Goal: Answer question/provide support

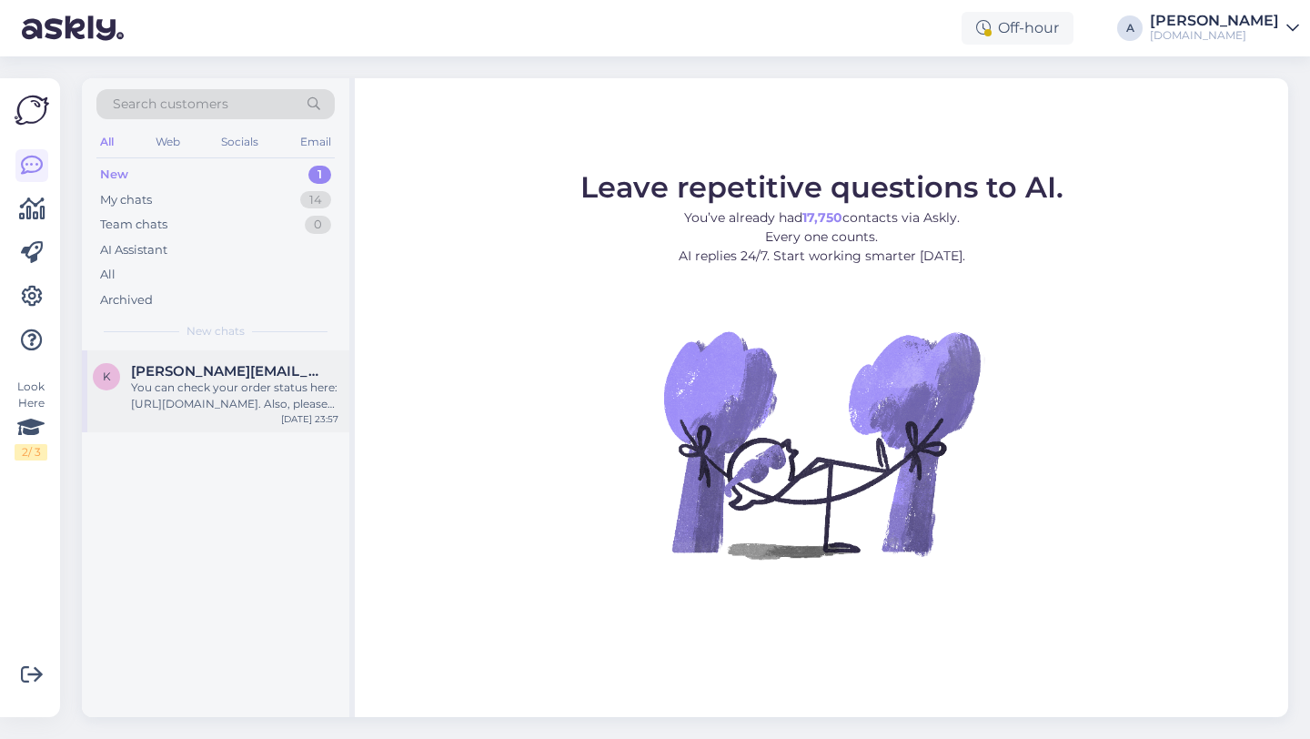
click at [192, 424] on div "k kenneth.looper1@gmail.com You can check your order status here: https://punkt…" at bounding box center [215, 391] width 267 height 82
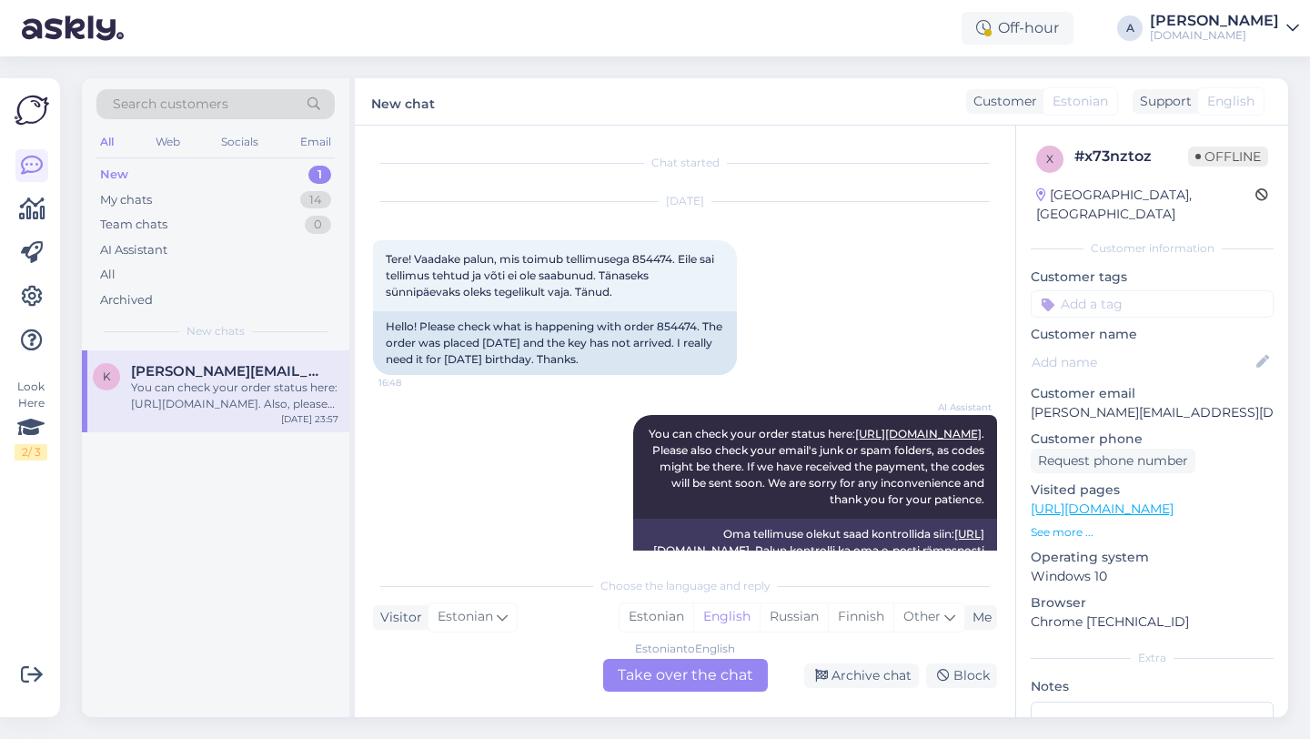
scroll to position [832, 0]
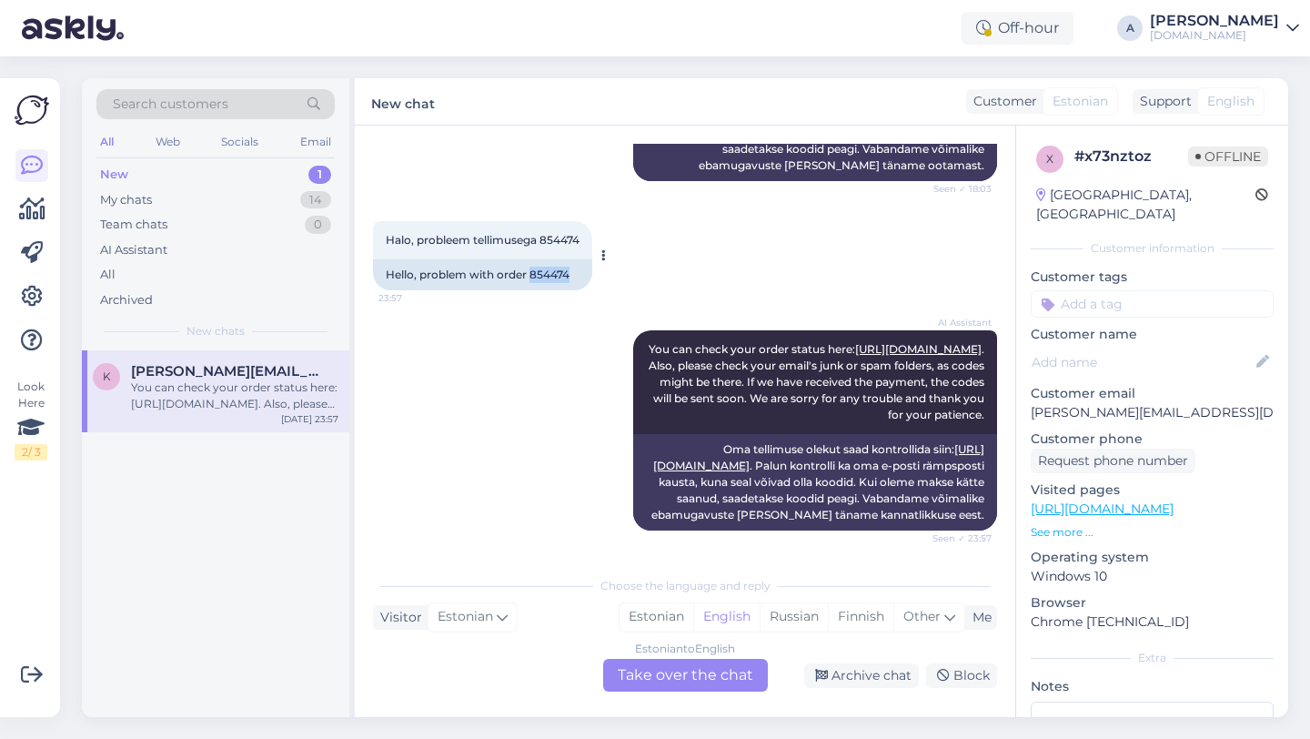
drag, startPoint x: 570, startPoint y: 257, endPoint x: 529, endPoint y: 257, distance: 40.9
click at [529, 259] on div "Hello, problem with order 854474" at bounding box center [482, 274] width 219 height 31
copy div "854474"
click at [639, 673] on div "Estonian to English Take over the chat" at bounding box center [685, 675] width 165 height 33
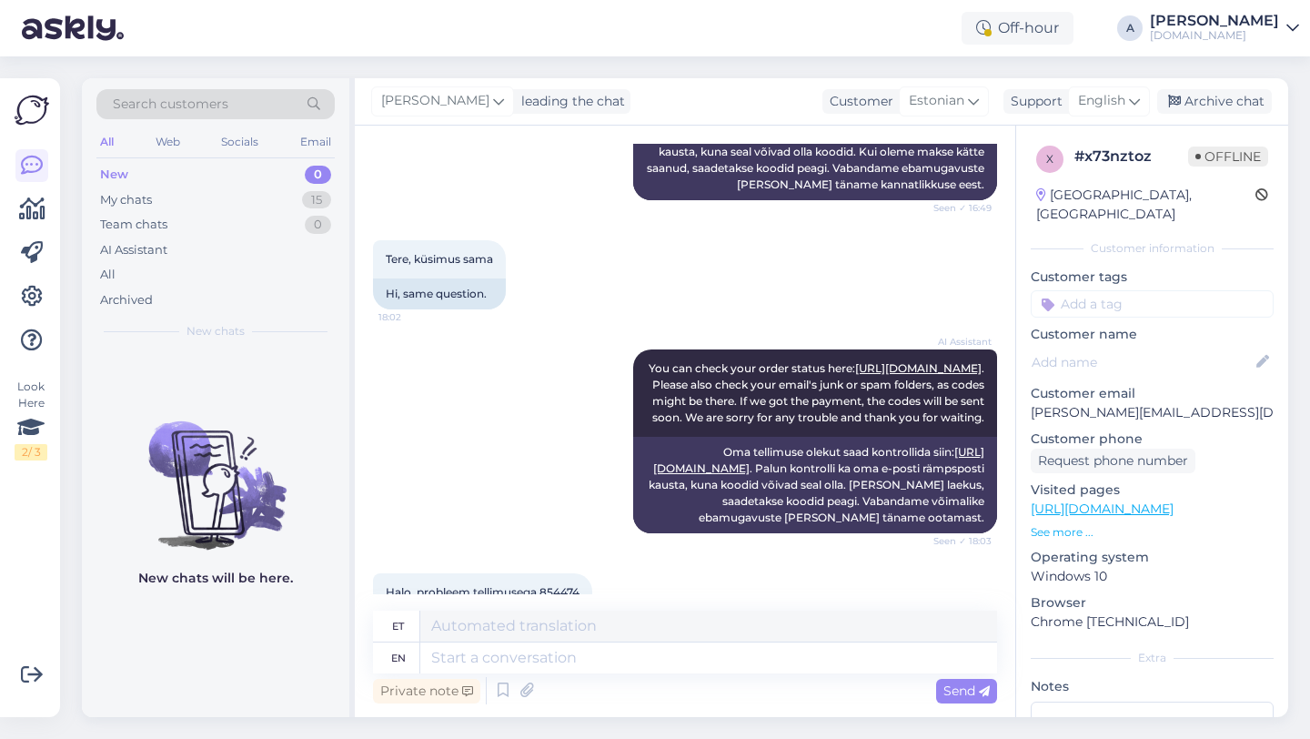
scroll to position [789, 0]
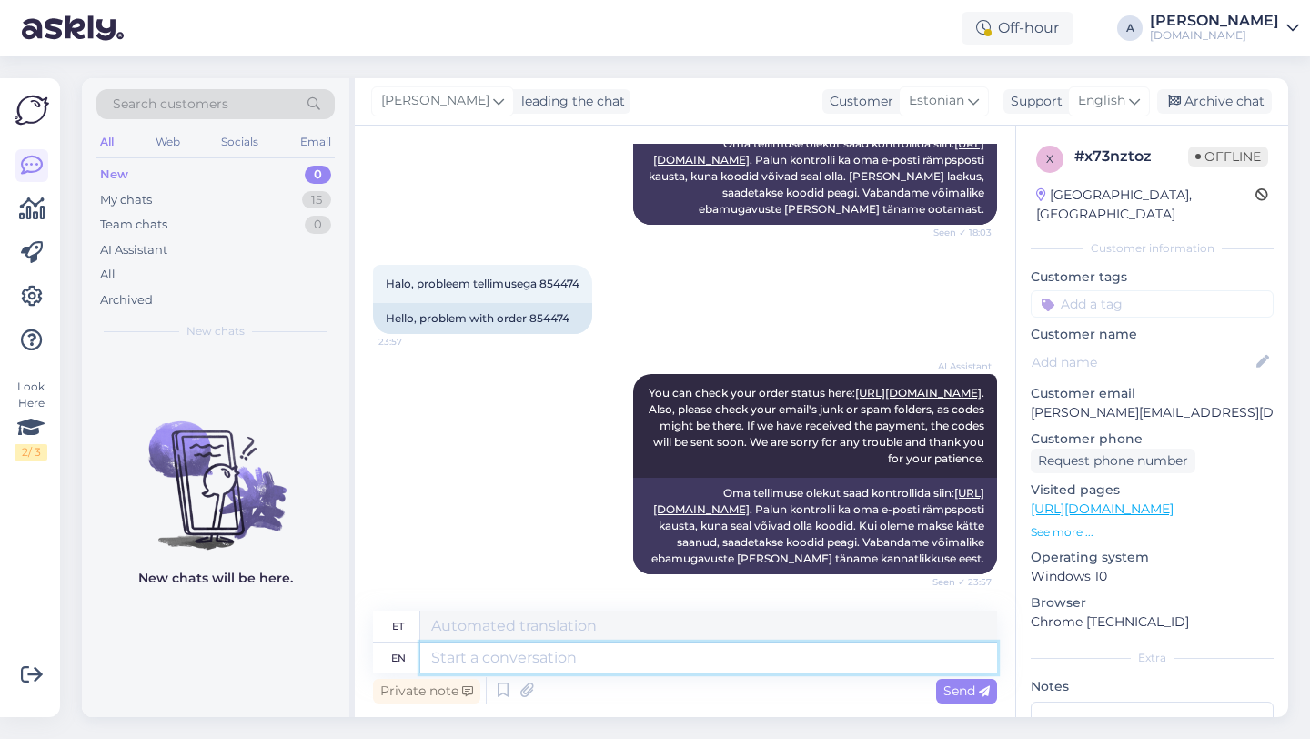
click at [497, 658] on textarea at bounding box center [708, 657] width 577 height 31
type textarea "T"
type textarea "Hey ther"
type textarea "Hei"
type textarea "Hey there!"
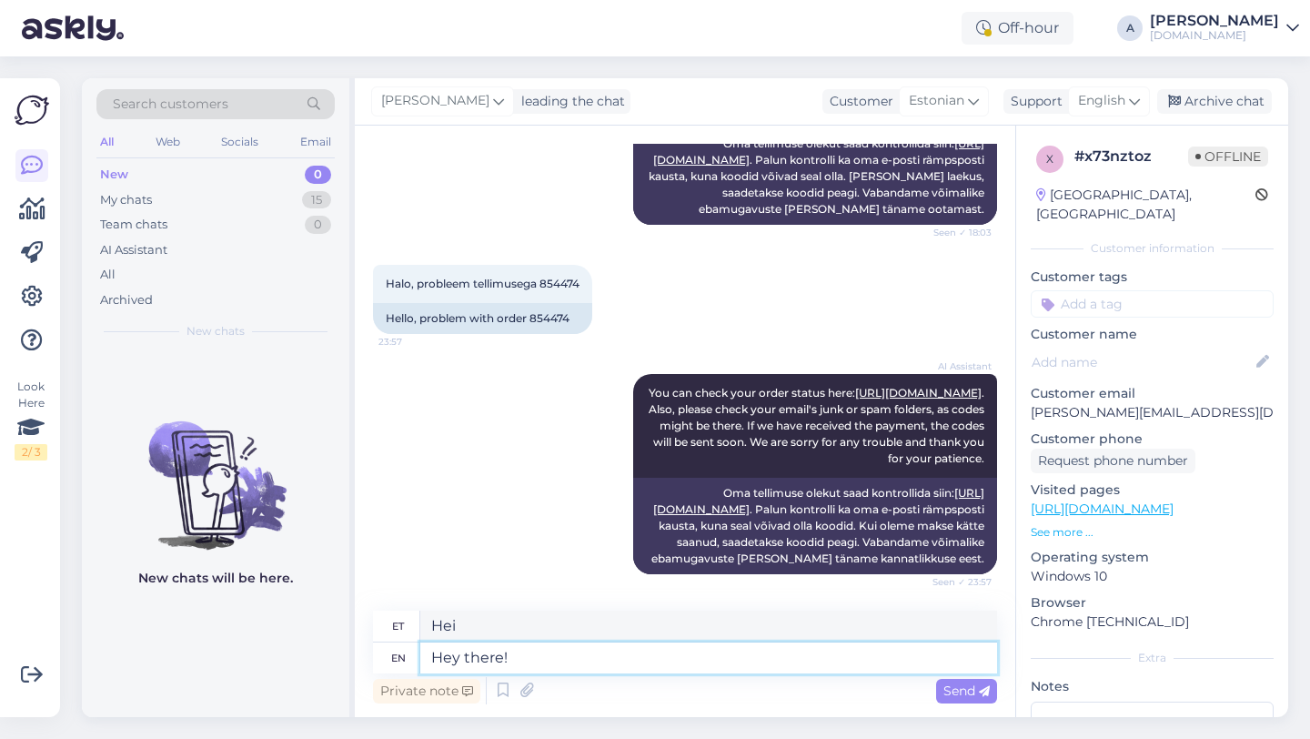
type textarea "Tere!"
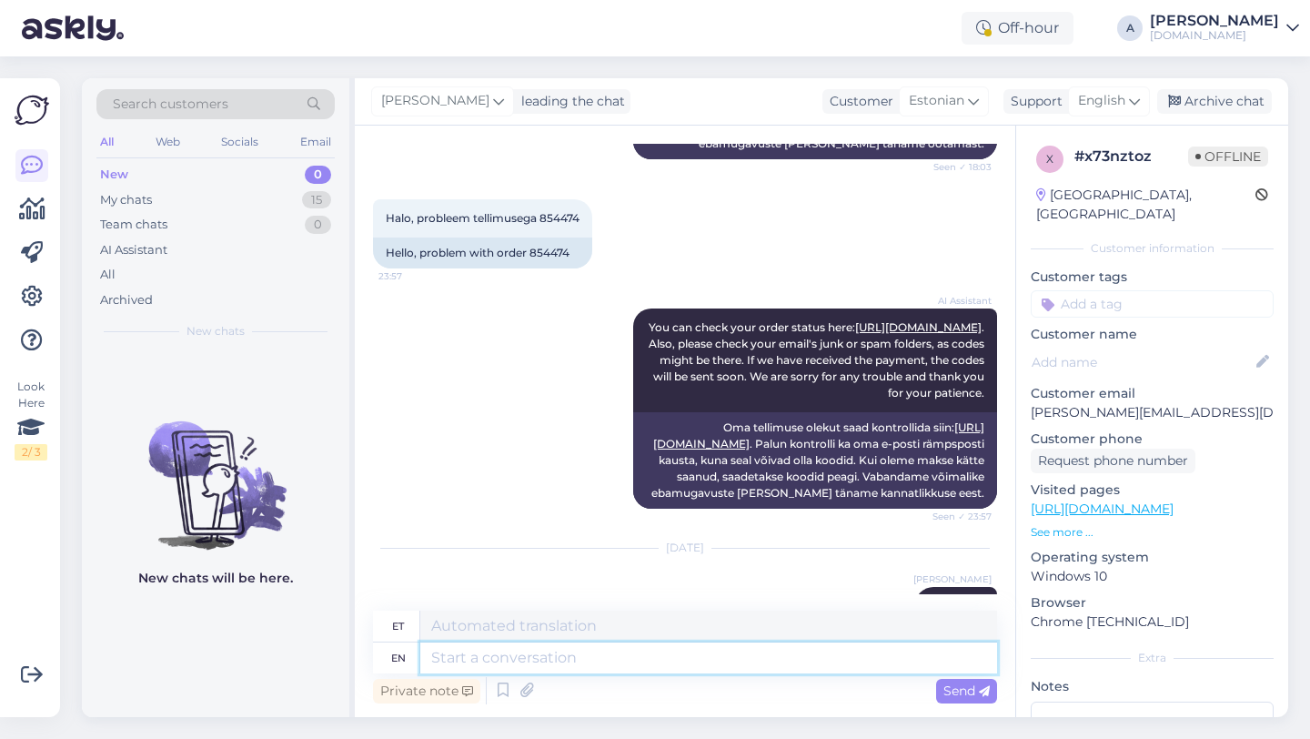
scroll to position [936, 0]
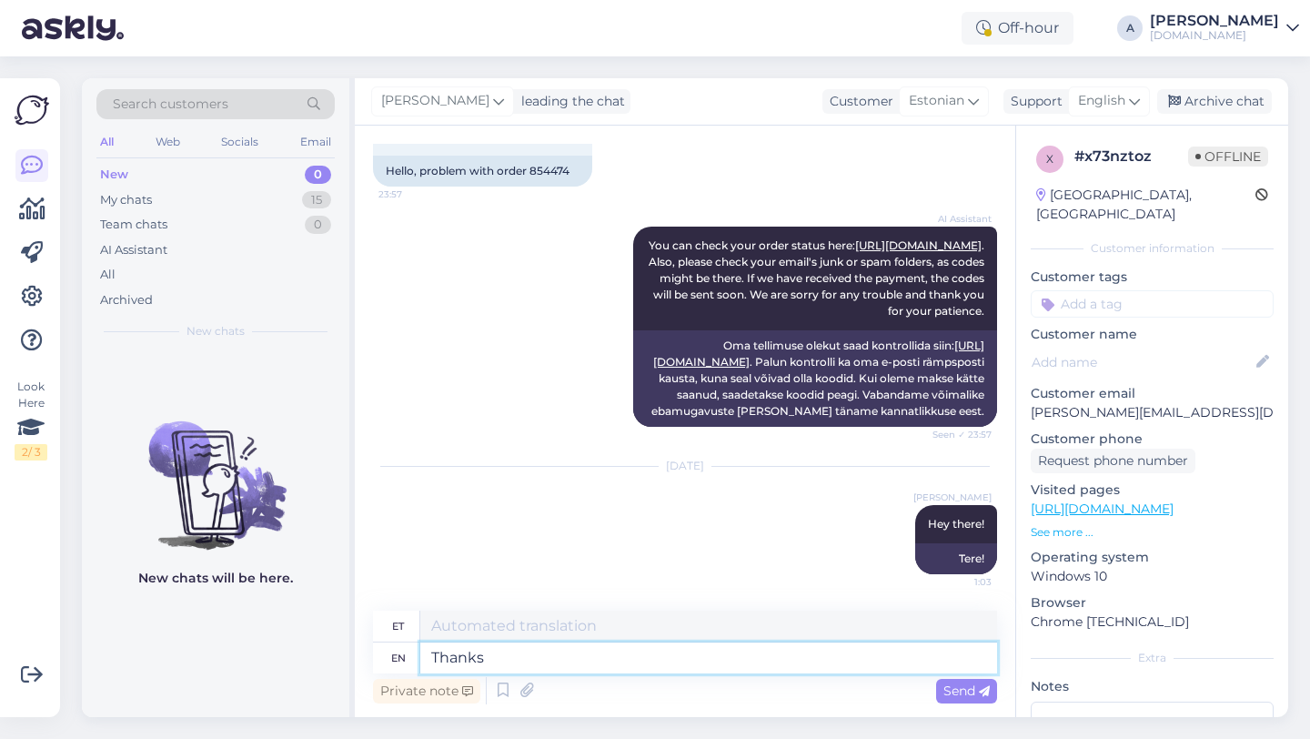
type textarea "Thanks"
type textarea "Tänud"
type textarea "Thanks for be"
type textarea "Tänan teid"
type textarea "Thanks for beingo"
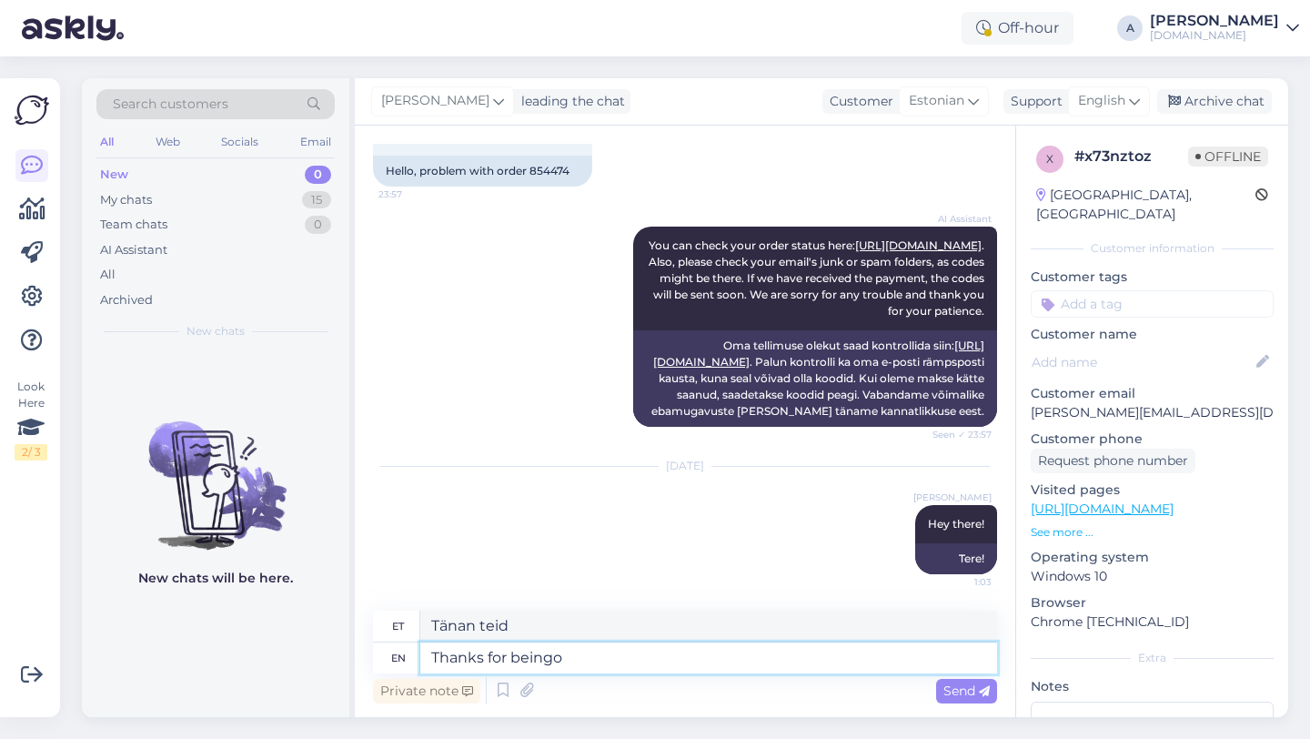
type textarea "Aitäh, et oled olemas"
type textarea "Thanks for bei"
type textarea "Tänan teid be'i eest"
type textarea "Thanks for being"
type textarea "Tänan teid olemise eest"
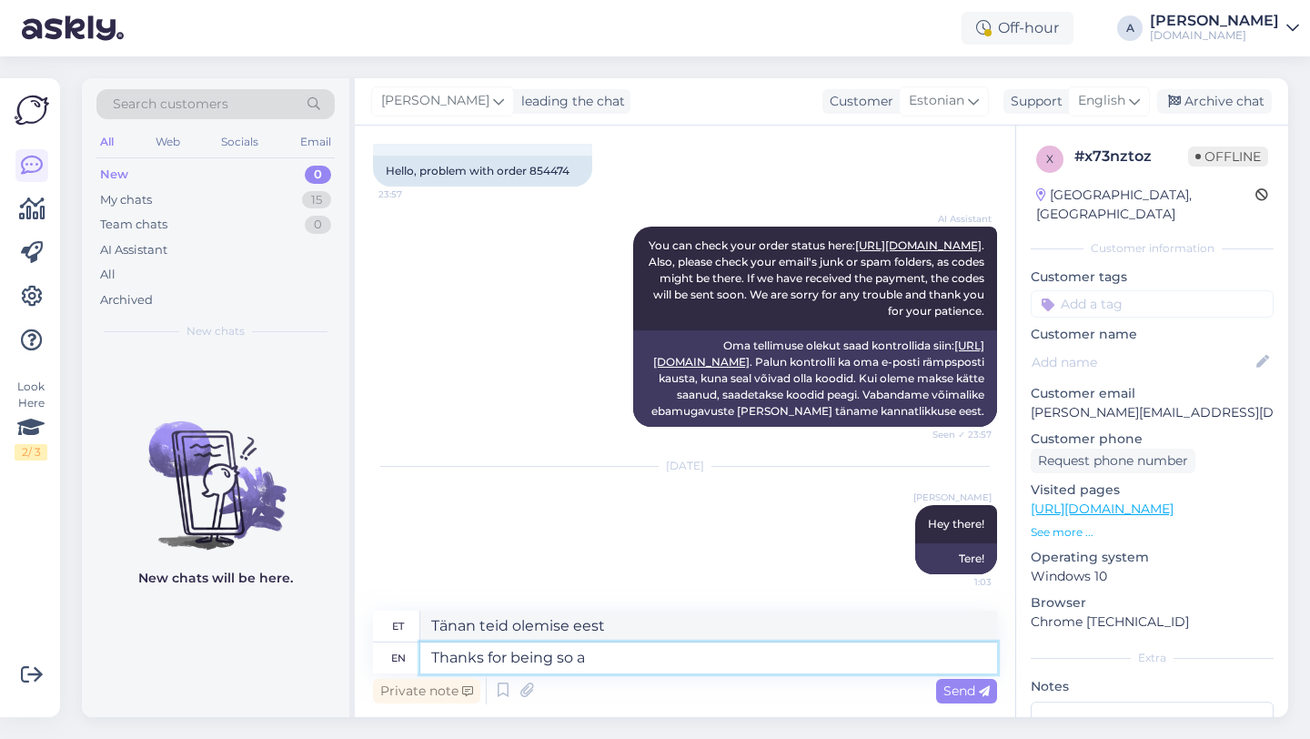
type textarea "Thanks for being so ap"
type textarea "Aitäh, et nii oled"
type textarea "Thanks for being so patient."
type textarea "Tänan kannatlikkuse eest."
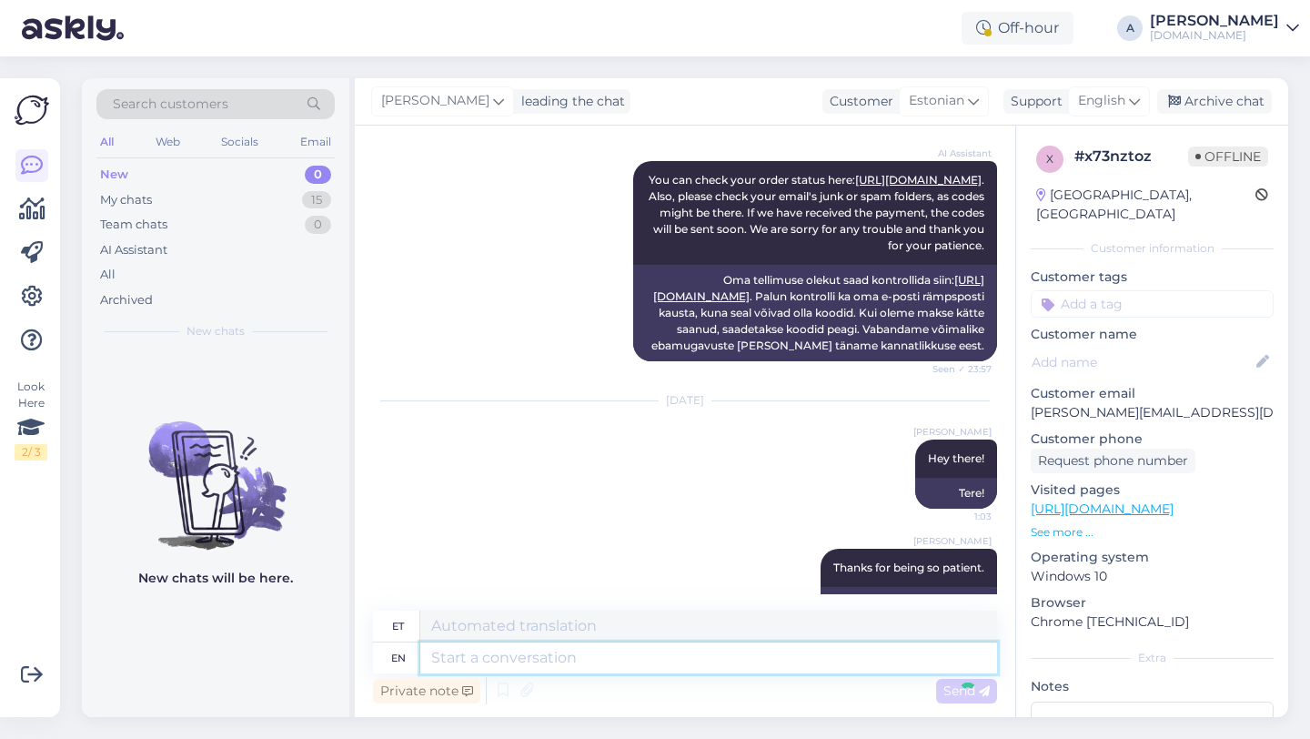
scroll to position [1045, 0]
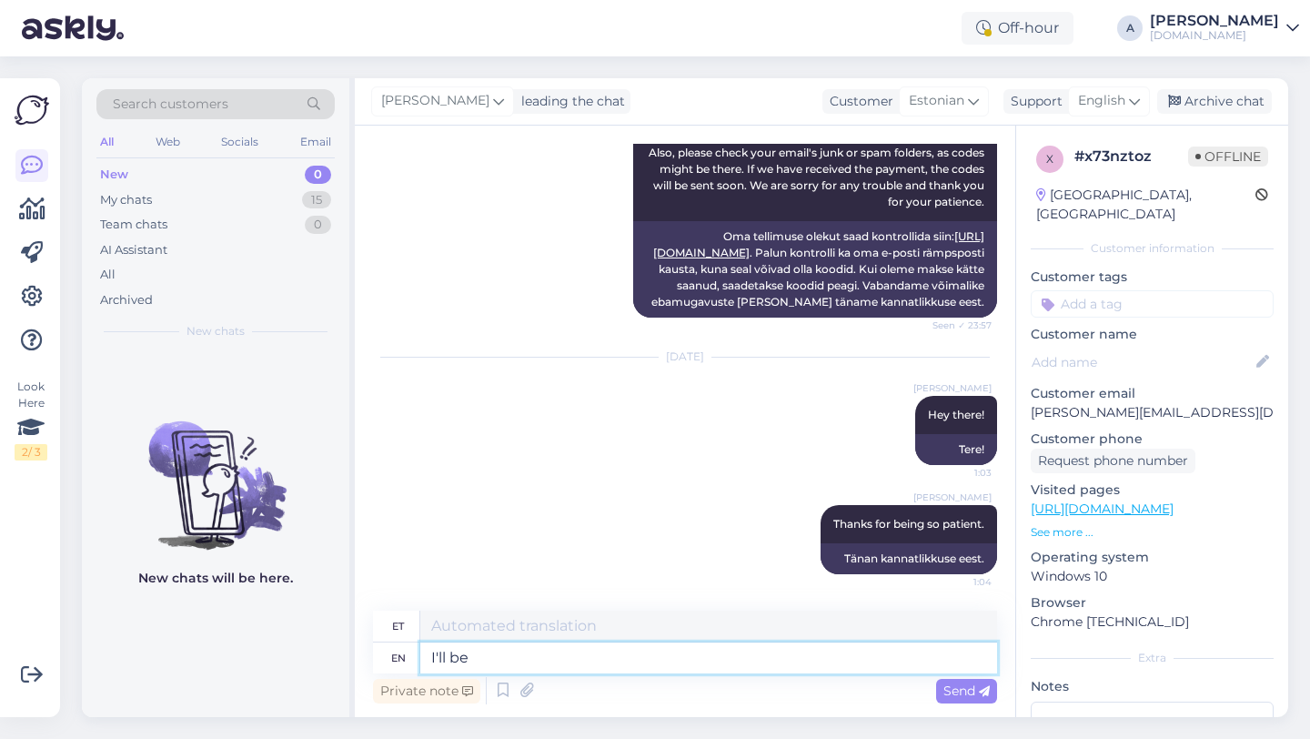
type textarea "I'll be s"
type textarea "Ma teen"
type textarea "I'll be sja"
type textarea "Ma olen"
type textarea "I'll be sharing your"
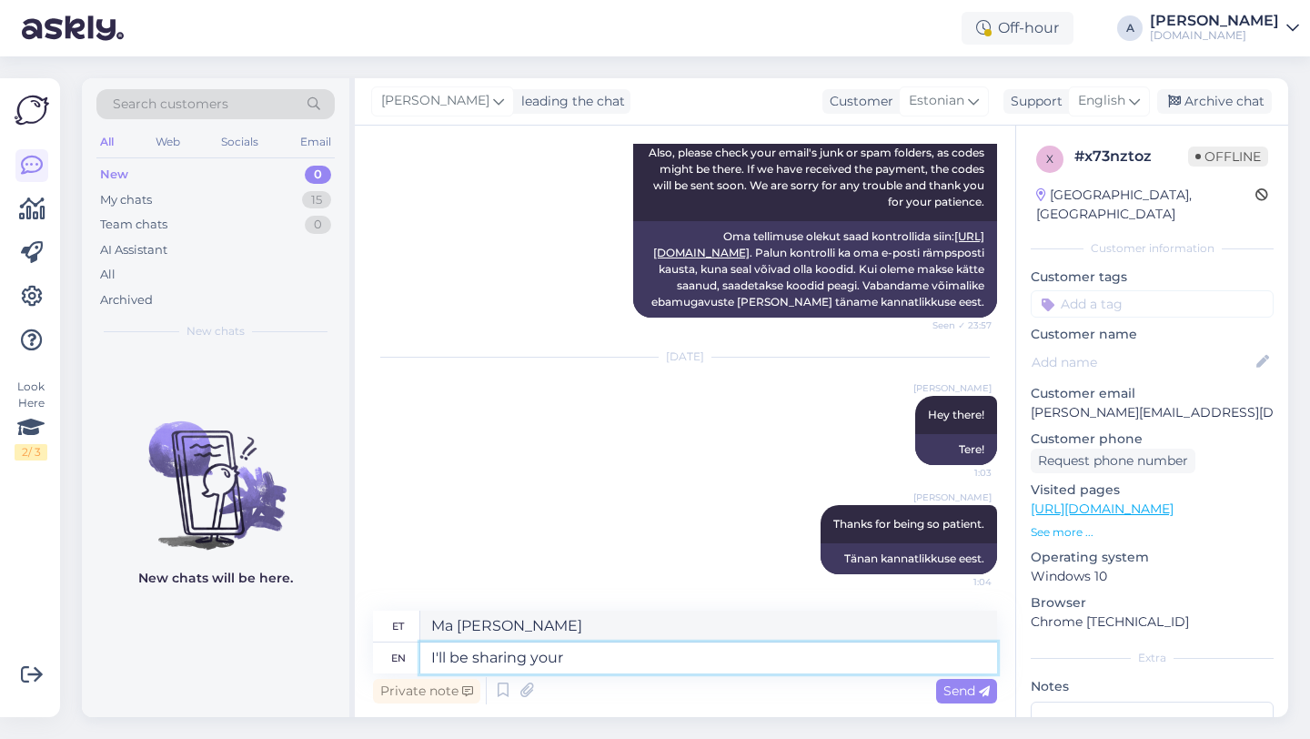
type textarea "Ma jagan"
type textarea "I'll be sharing your ord"
type textarea "Ma jagan sinu"
type textarea "I'll be sharing your order with"
type textarea "Jagan teie tellimust"
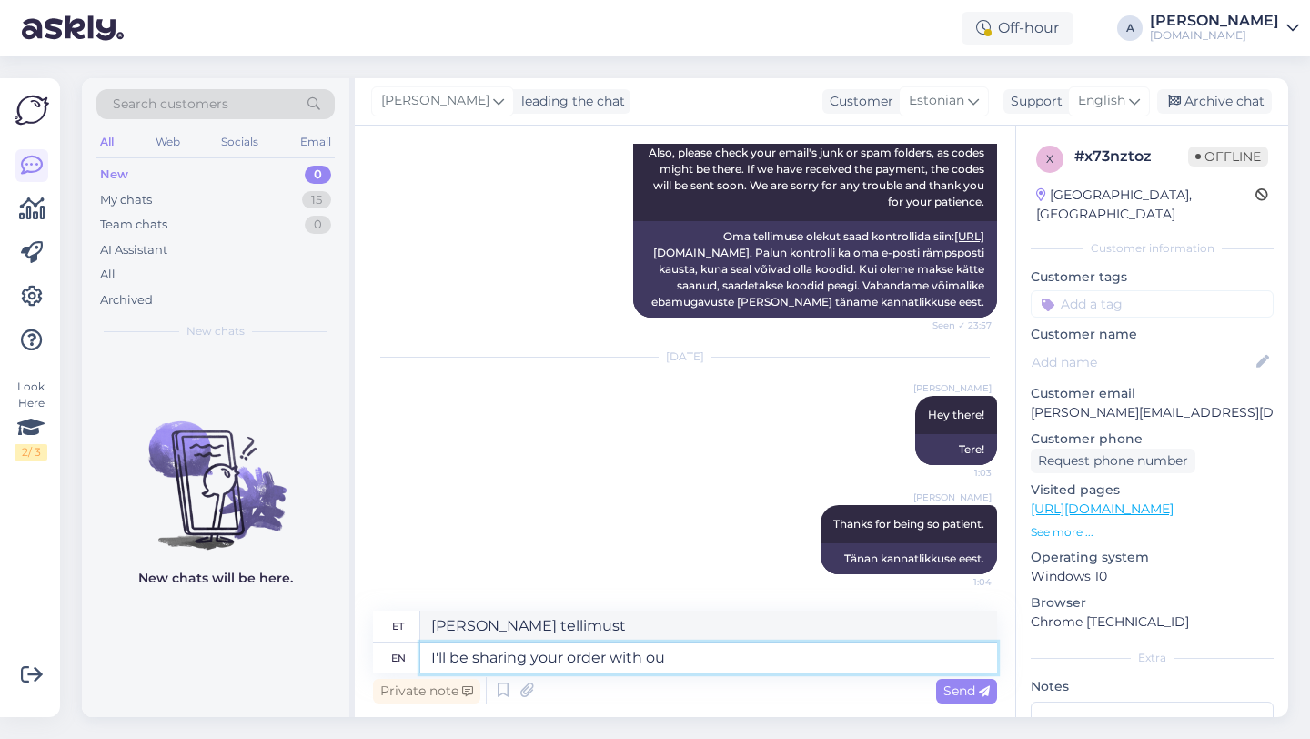
type textarea "I'll be sharing your order with our"
type textarea "Jagan teie tellimust teiega"
type textarea "I'll be sharing your order with our int"
type textarea "Jagan teie tellimust meiega"
type textarea "I'll be sharing your order with our internal team"
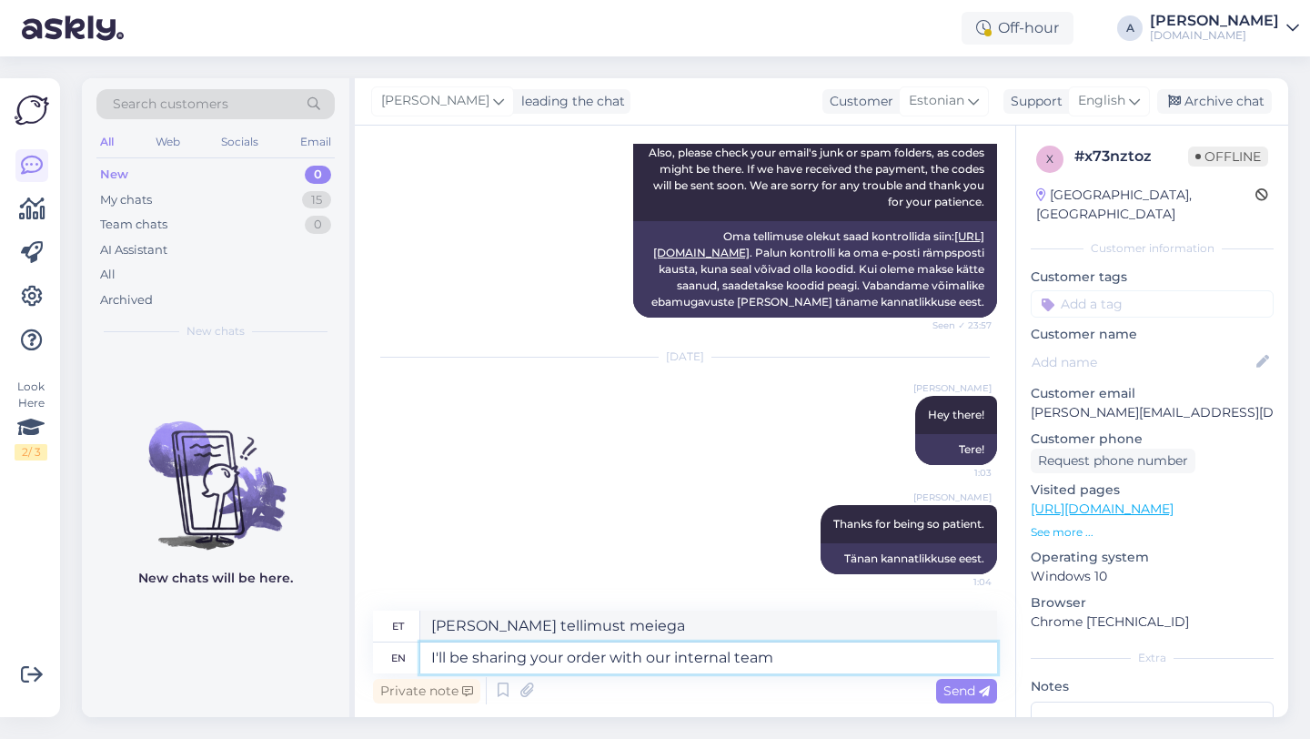
type textarea "Jagan teie tellimust meie siseringiga."
type textarea "I'll be sharing your order with our internal team so"
type textarea "Jagan teie tellimust meie sisemise meeskonnaga, seega"
type textarea "I'll be sharing your order with our internal team so we can"
type textarea "Jagan teie tellimust meie sisemise meeskonnaga, et saaksime"
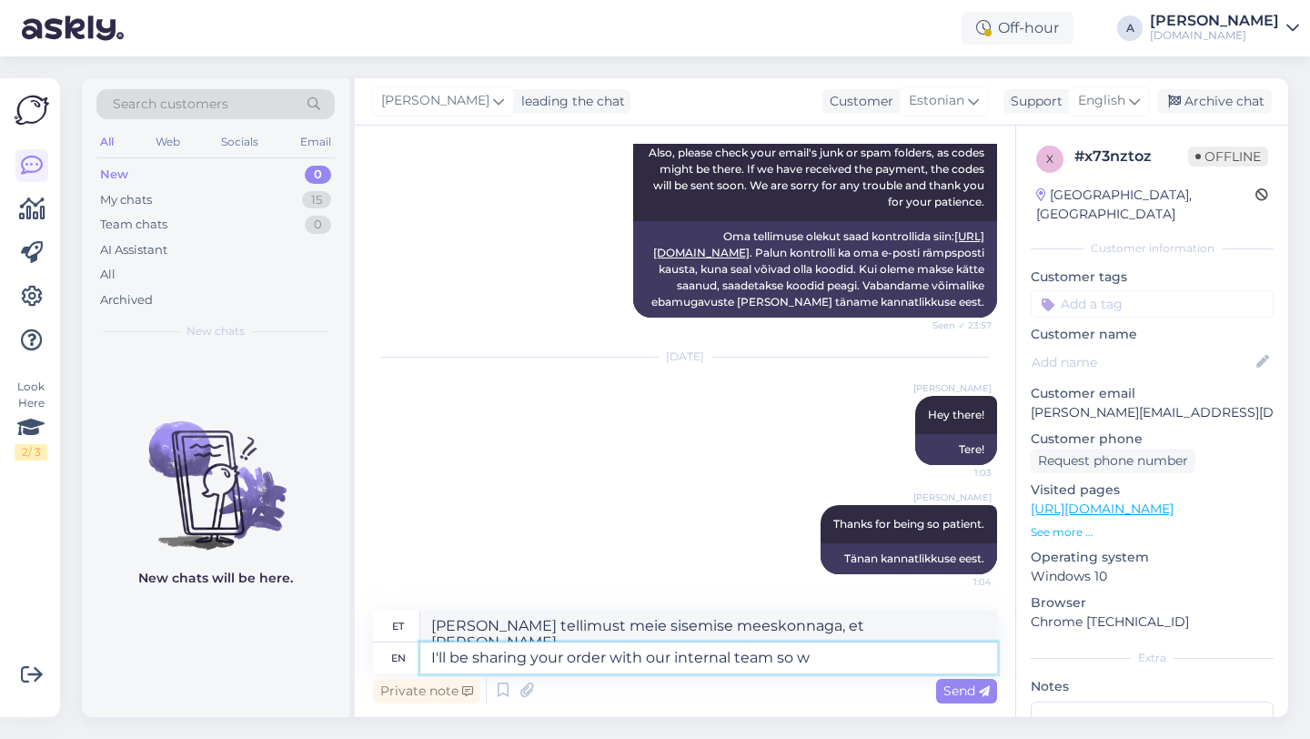
type textarea "I'll be sharing your order with our internal team so"
type textarea "Jagan teie tellimust meie sisemise meeskonnaga, et me saaksime"
type textarea "I'll be sharing your order with our internal team so tge"
type textarea "Jagan teie tellimust meie sisemise meeskonnaga, seega"
type textarea "I'll be sharing your order with our internal team so the"
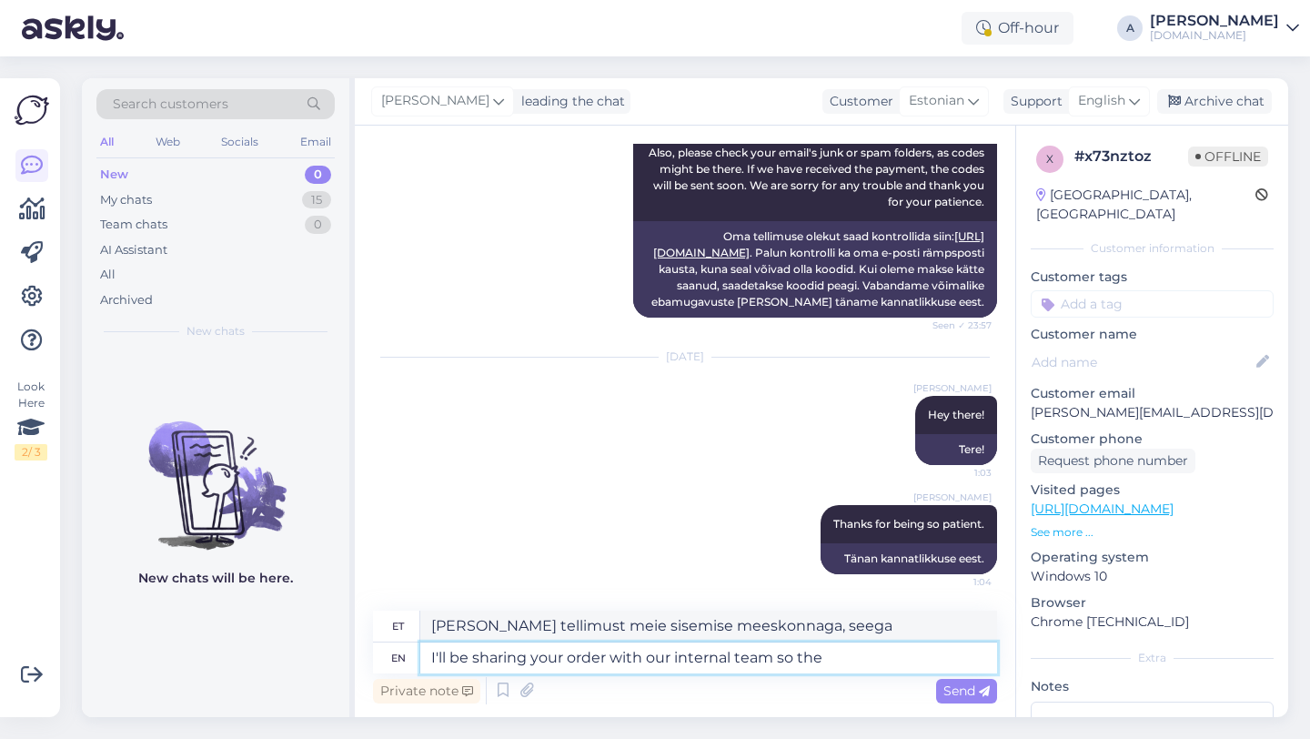
type textarea "Jagan teie tellimust meie sisemise meeskonnaga, et"
type textarea "I'll be sharing your order with our internal team so the can"
type textarea "Jagan teie tellimust meie sisemise meeskonnaga, et saaksime"
type textarea "I'll be sharing your order with our internal team so the can s"
type textarea "Jagan teie tellimust meie sisemise meeskonnaga, et purk saaks..."
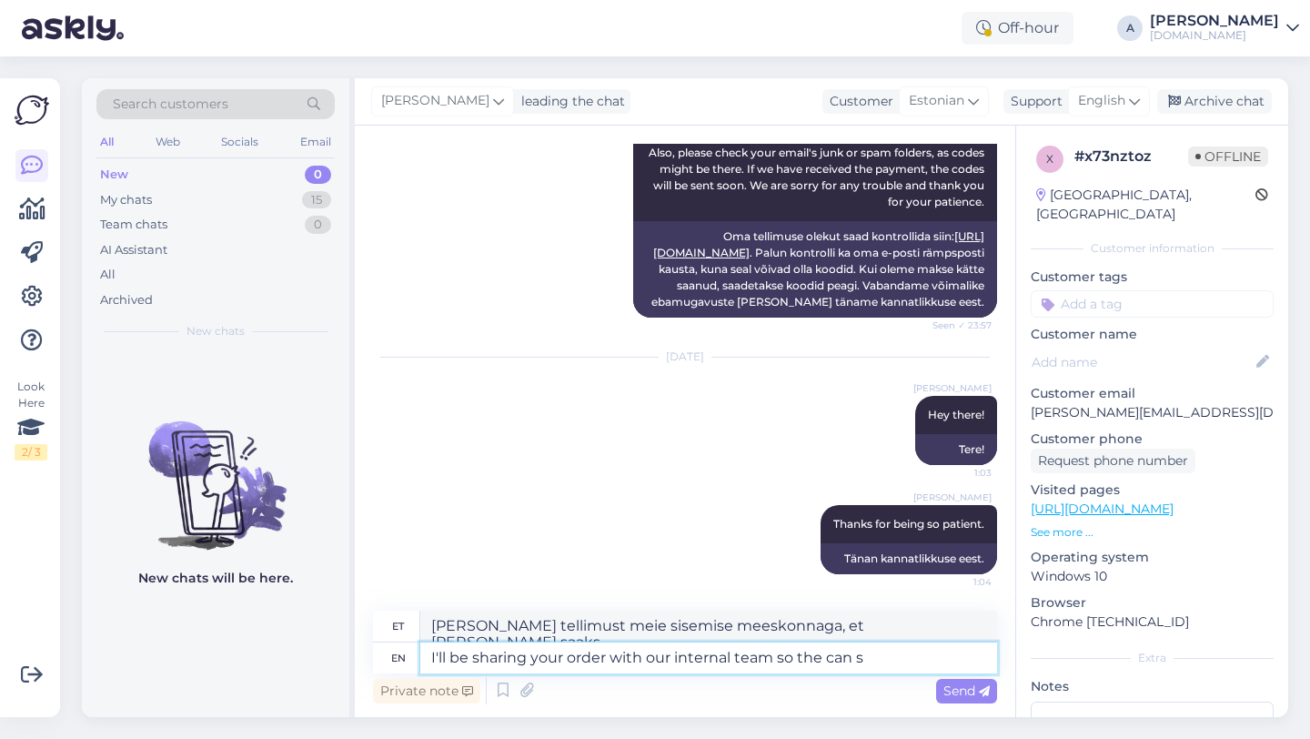
type textarea "I'll be sharing your order with our internal team so the can"
type textarea "Jagan teie tellimust meie sisemise meeskonnaga, et saaksime"
type textarea "I'll be sharing your order with our internal team so the can expedite the"
type textarea "Jagan teie tellimust meie sisemise meeskonnaga, et saaksime seda kiirendada."
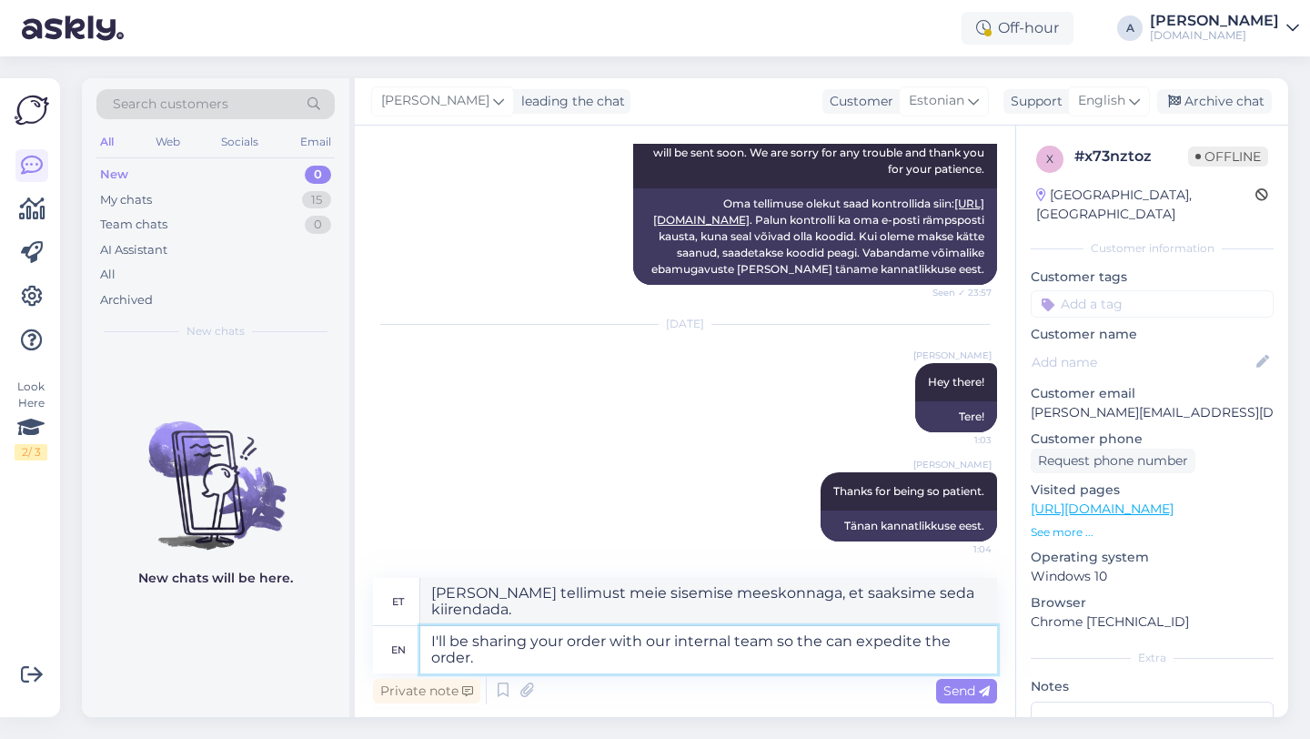
type textarea "I'll be sharing your order with our internal team so the can expedite the order."
type textarea "Jagan teie tellimust meie sisemise meeskonnaga, et saaksime tellimuse menetlemi…"
click at [820, 637] on textarea "I'll be sharing your order with our internal team so the can expedite the order." at bounding box center [708, 649] width 577 height 47
type textarea "I'll be sharing your order with our internal team so they can expedite the orde…"
type textarea "Jagan teie tellimust meie sisemise meeskonnaga, et nad saaksid tellimuse menetl…"
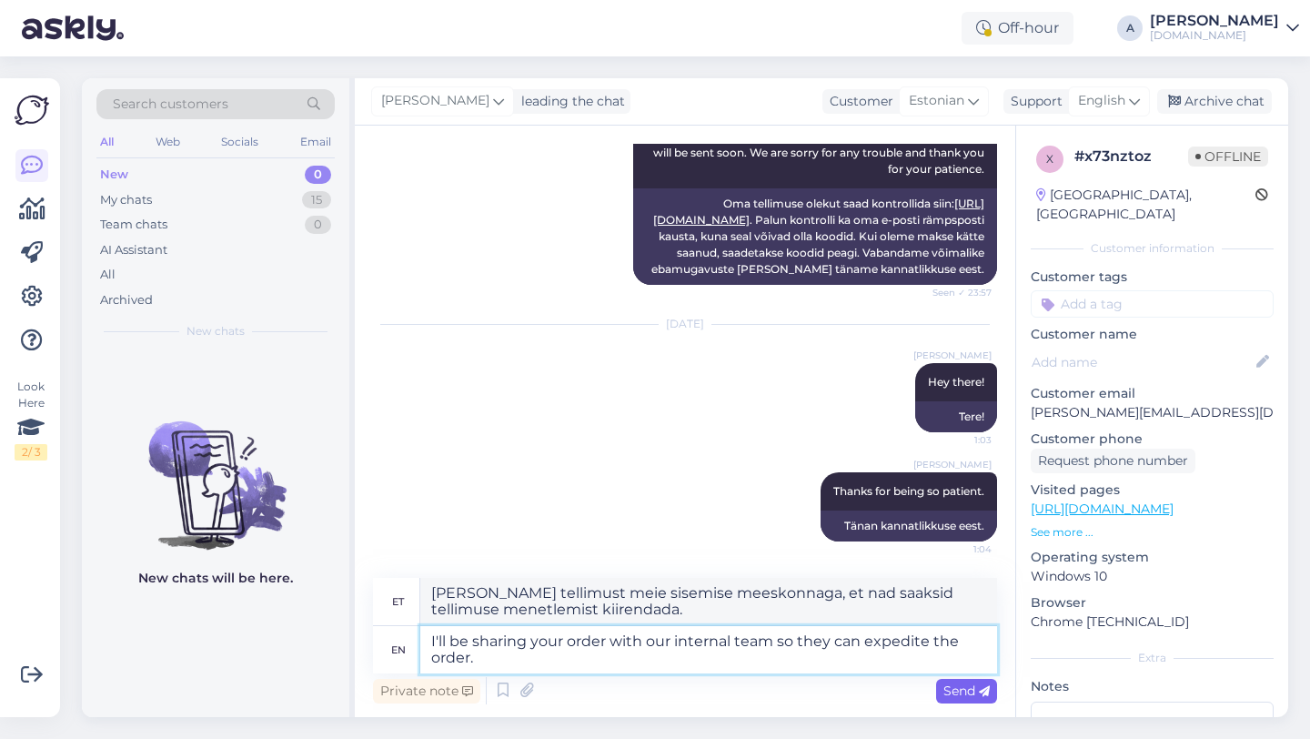
type textarea "I'll be sharing your order with our internal team so they can expedite the orde…"
click at [979, 689] on icon at bounding box center [984, 691] width 11 height 11
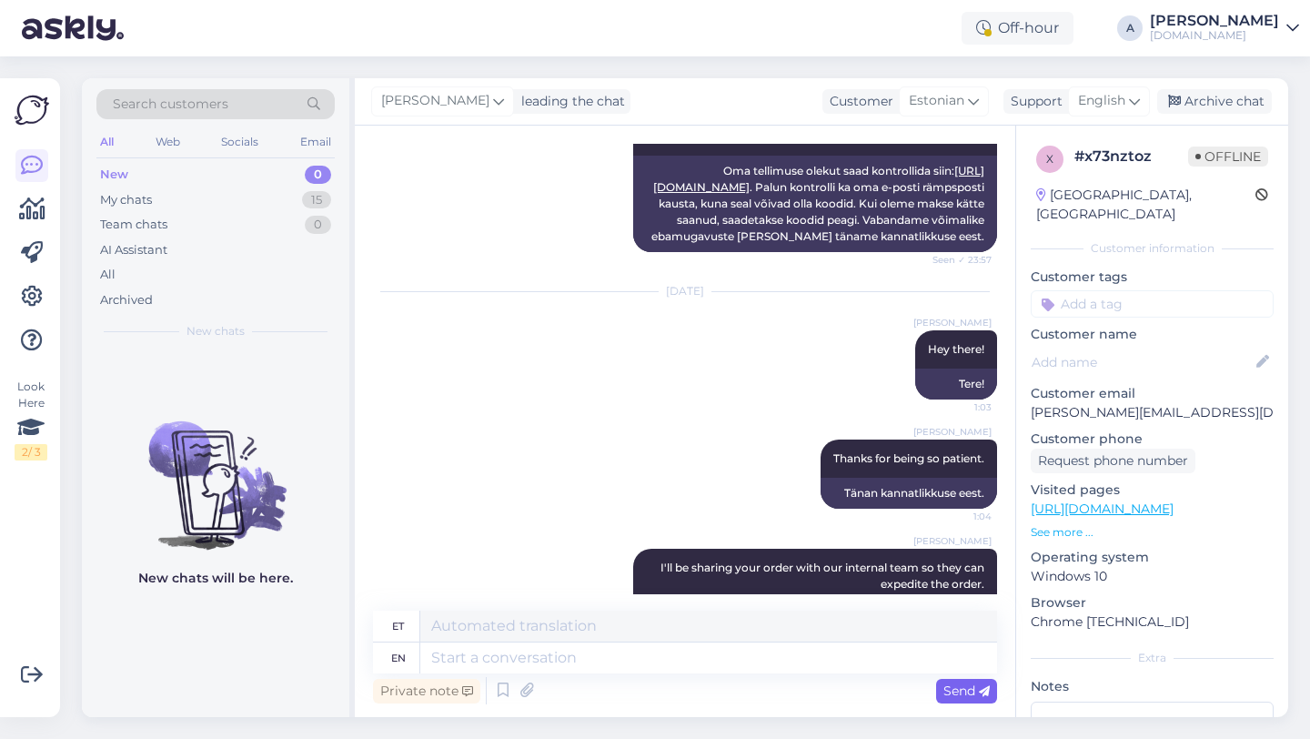
scroll to position [1187, 0]
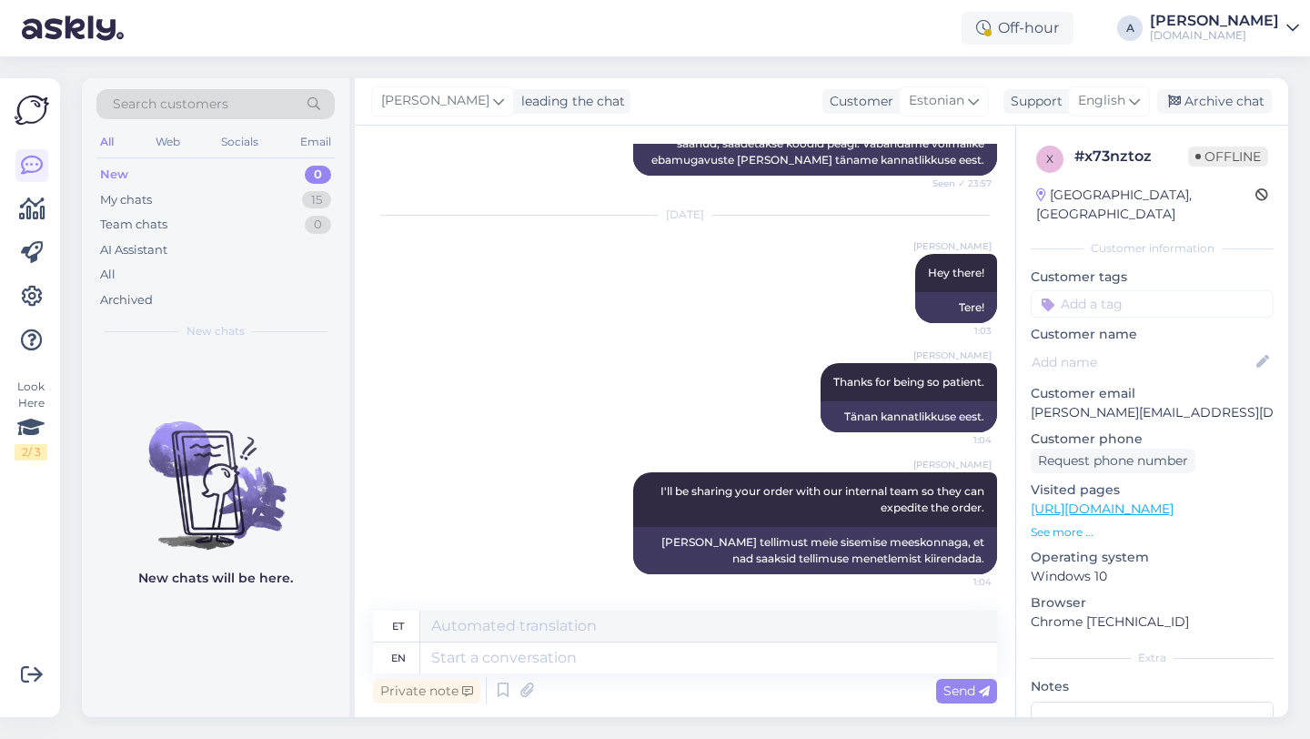
click at [1085, 290] on input at bounding box center [1152, 303] width 243 height 27
type input "ord"
click at [1161, 347] on span "Order_delay" at bounding box center [1152, 352] width 66 height 11
